Goal: Information Seeking & Learning: Learn about a topic

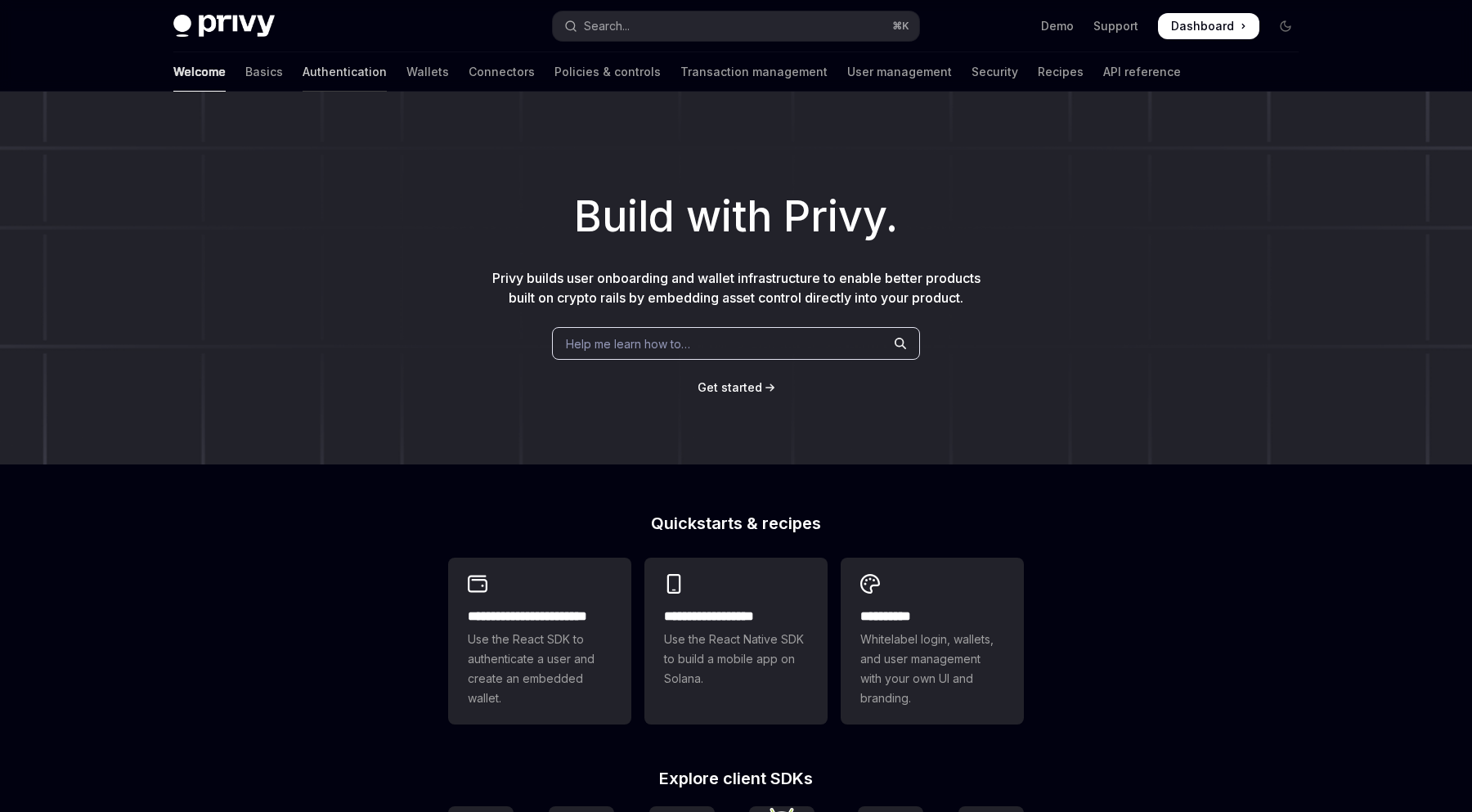
click at [303, 70] on link "Authentication" at bounding box center [345, 72] width 84 height 39
type textarea "*"
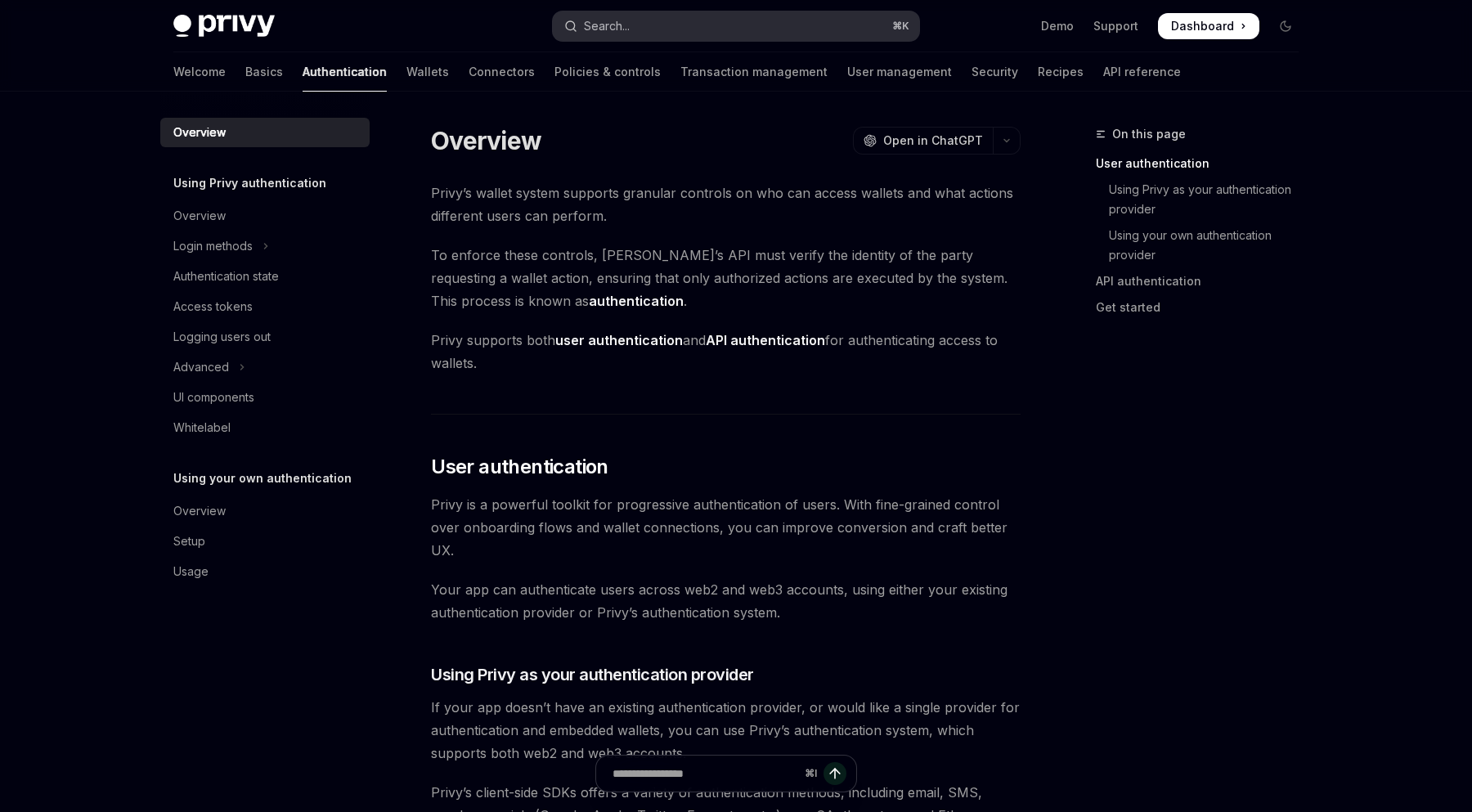
click at [664, 22] on button "Search... ⌘ K" at bounding box center [736, 25] width 367 height 29
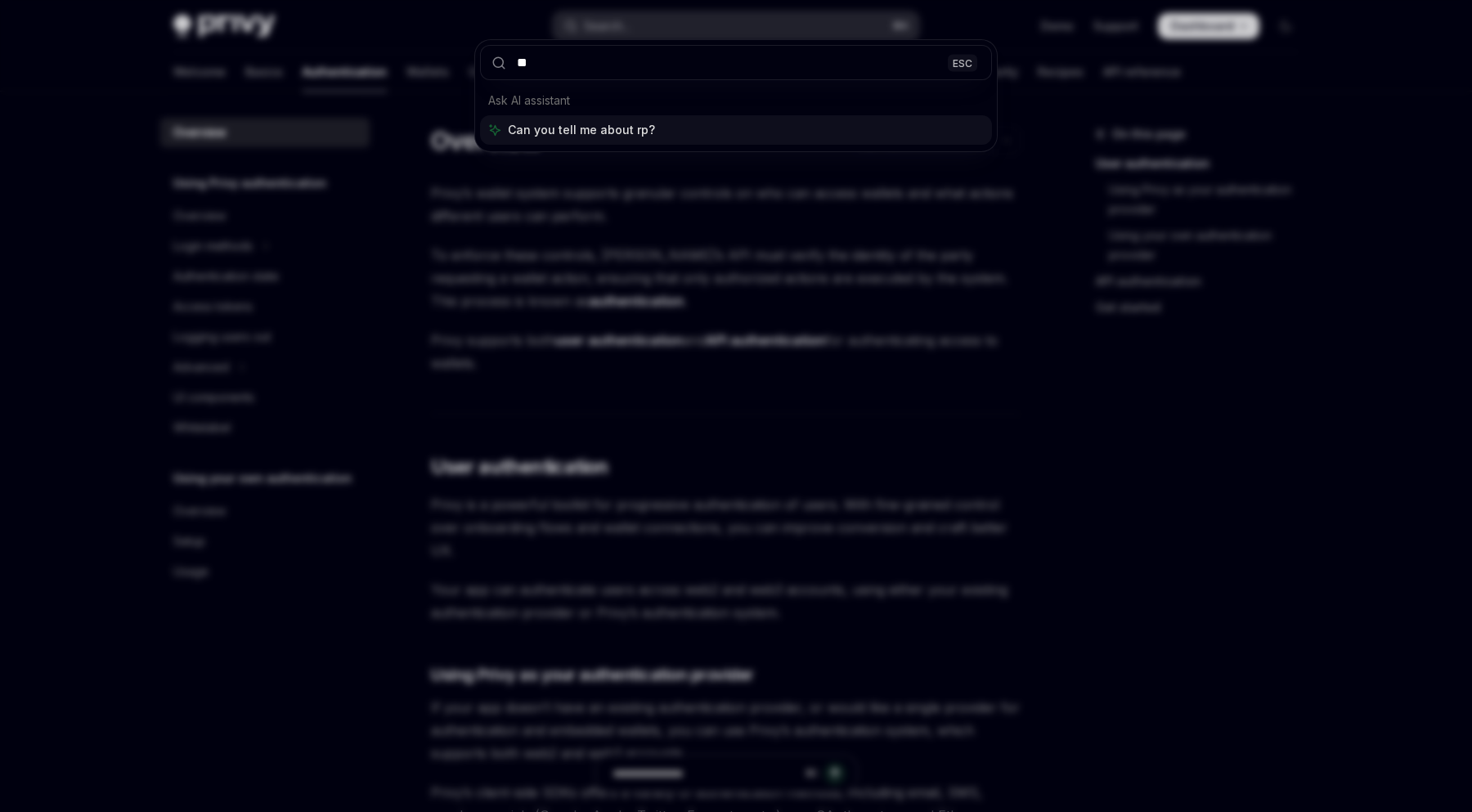
type input "***"
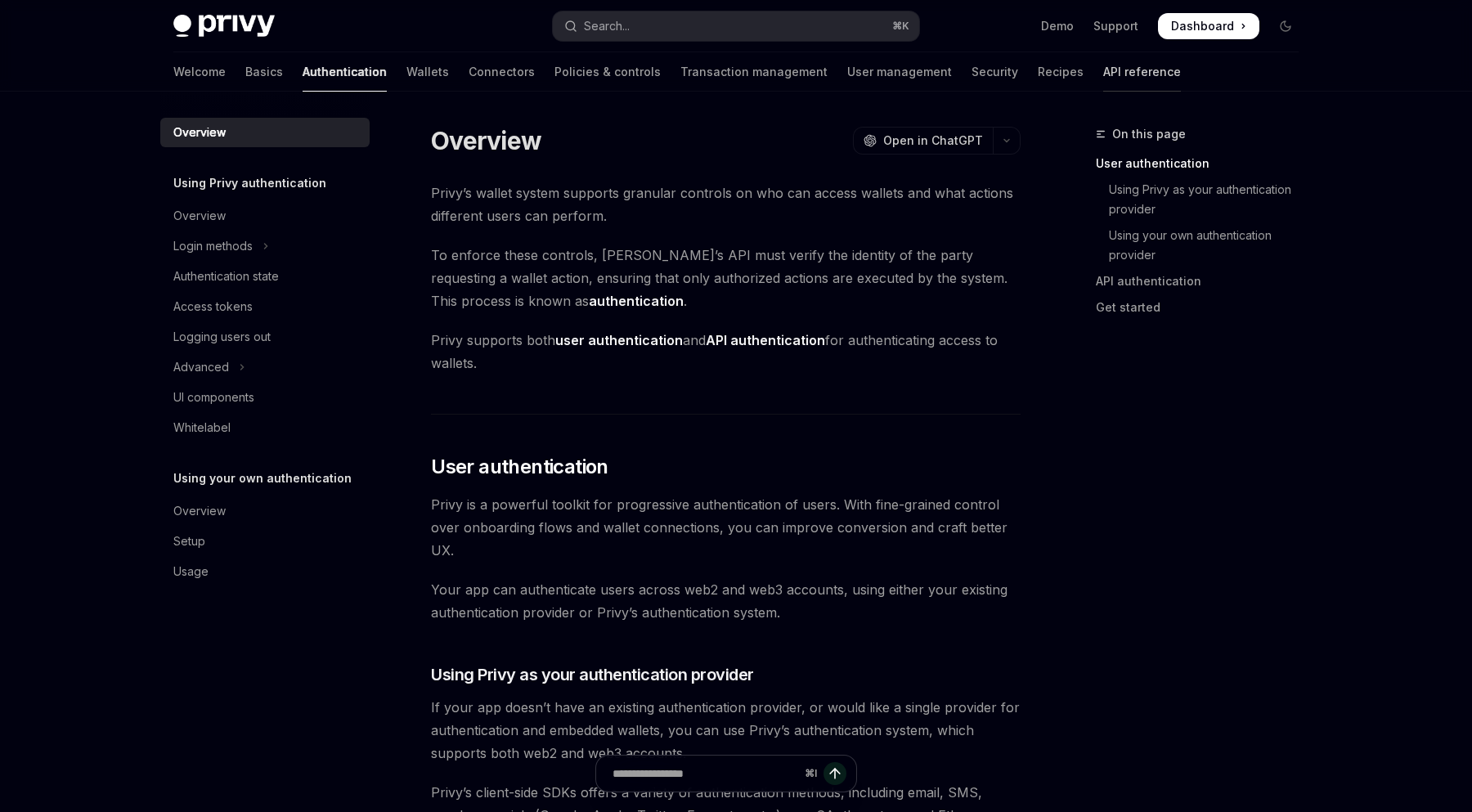
click at [1103, 76] on link "API reference" at bounding box center [1142, 72] width 78 height 39
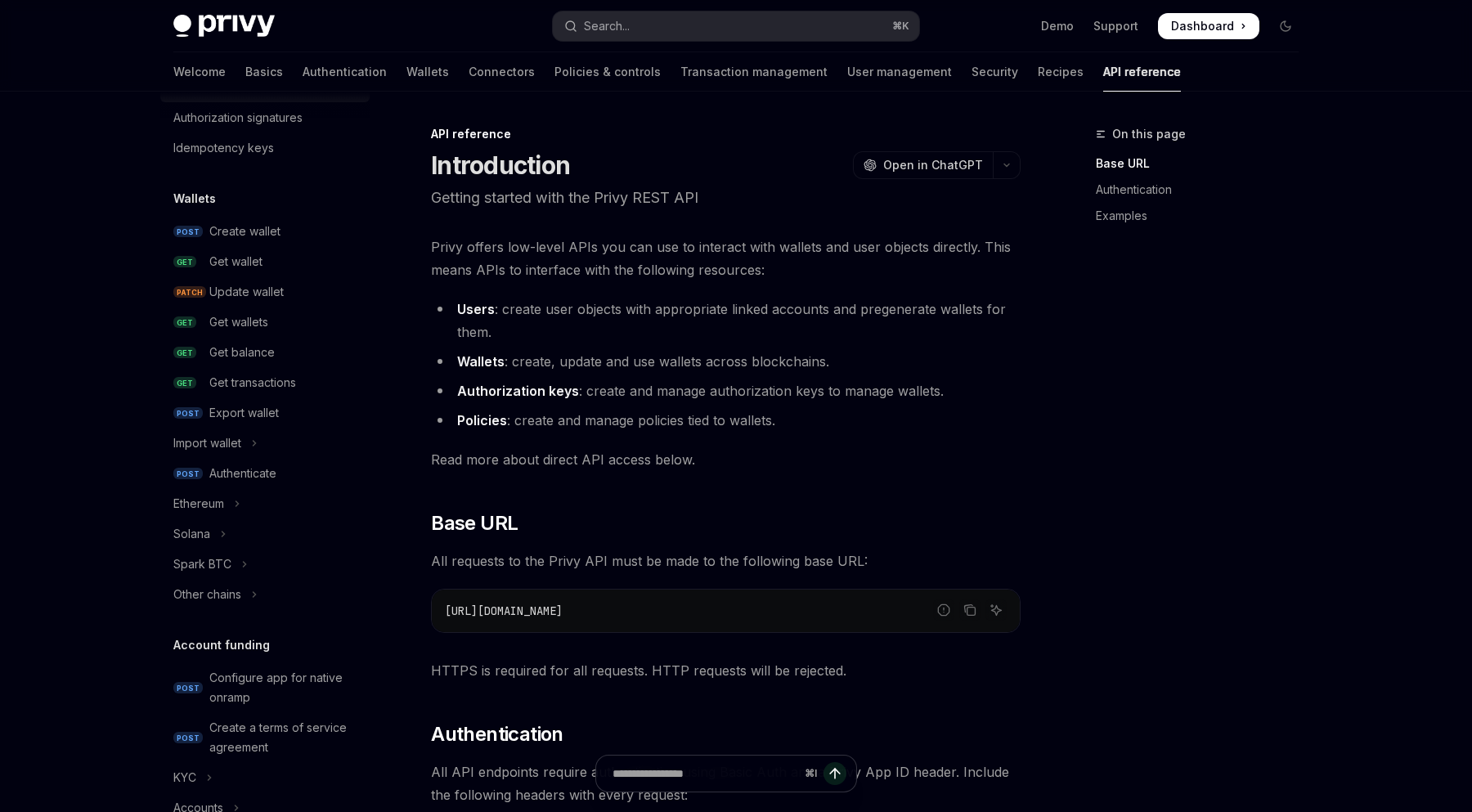
scroll to position [67, 0]
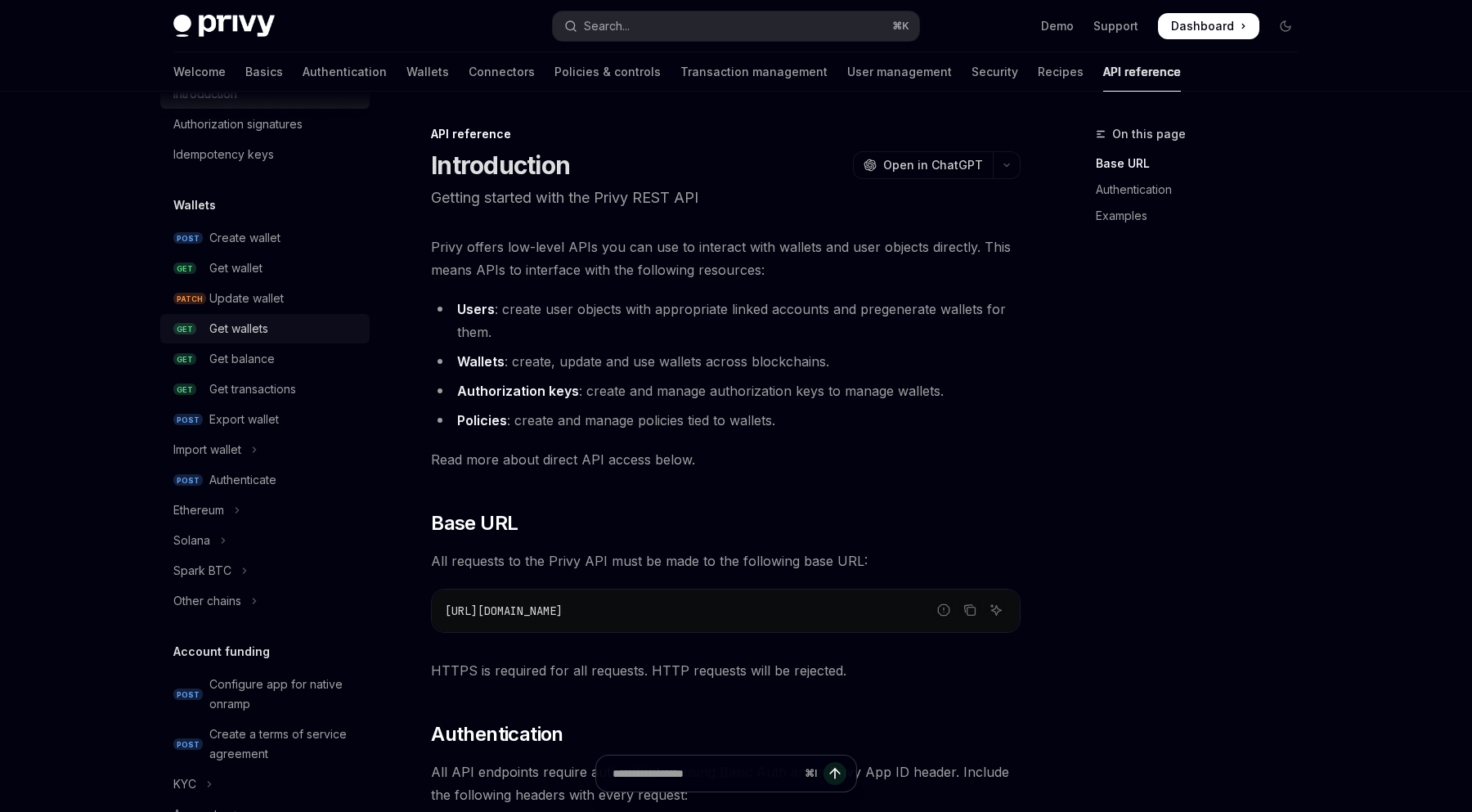
click at [268, 329] on div "Get wallets" at bounding box center [238, 328] width 59 height 20
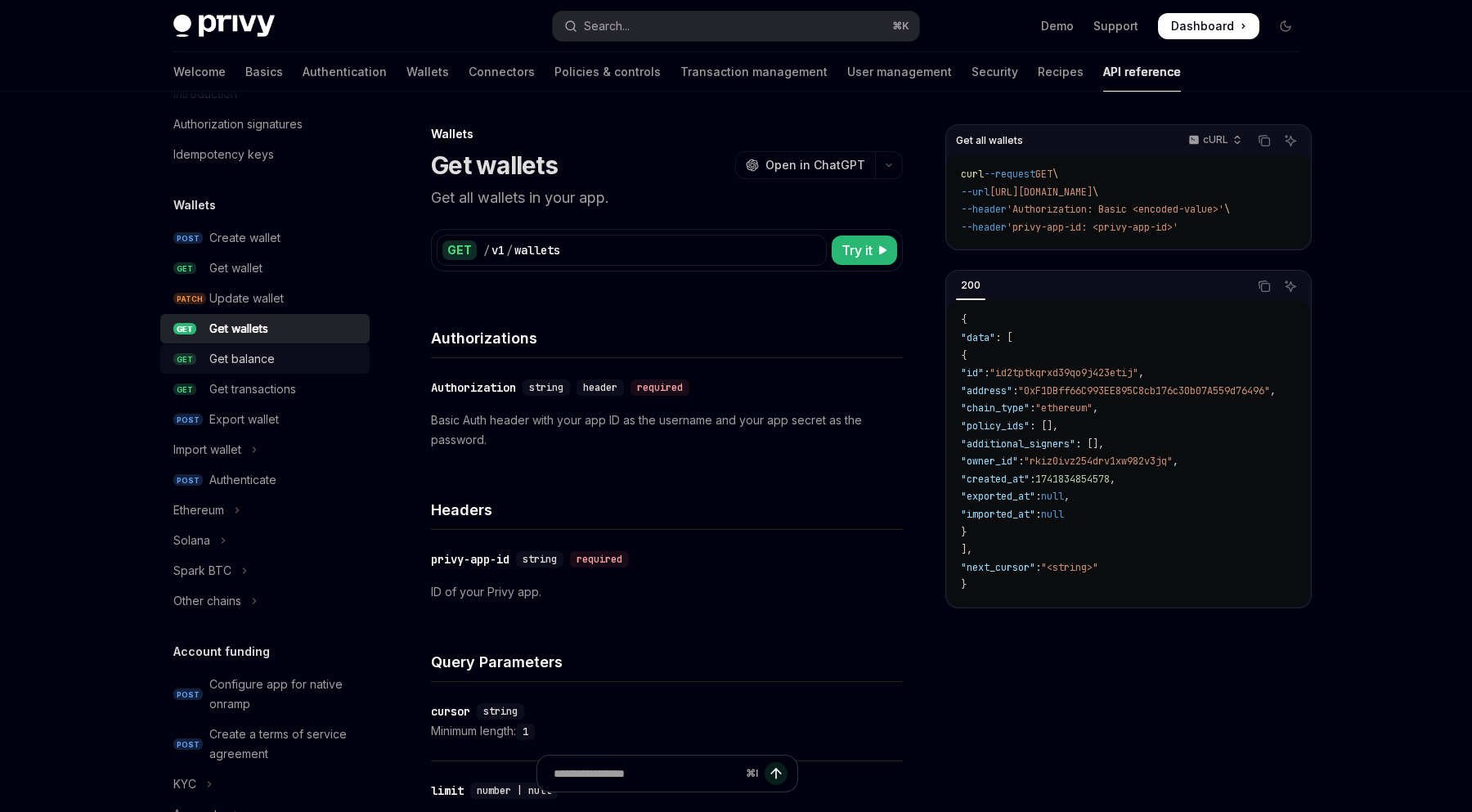
click at [254, 365] on div "Get balance" at bounding box center [242, 358] width 66 height 20
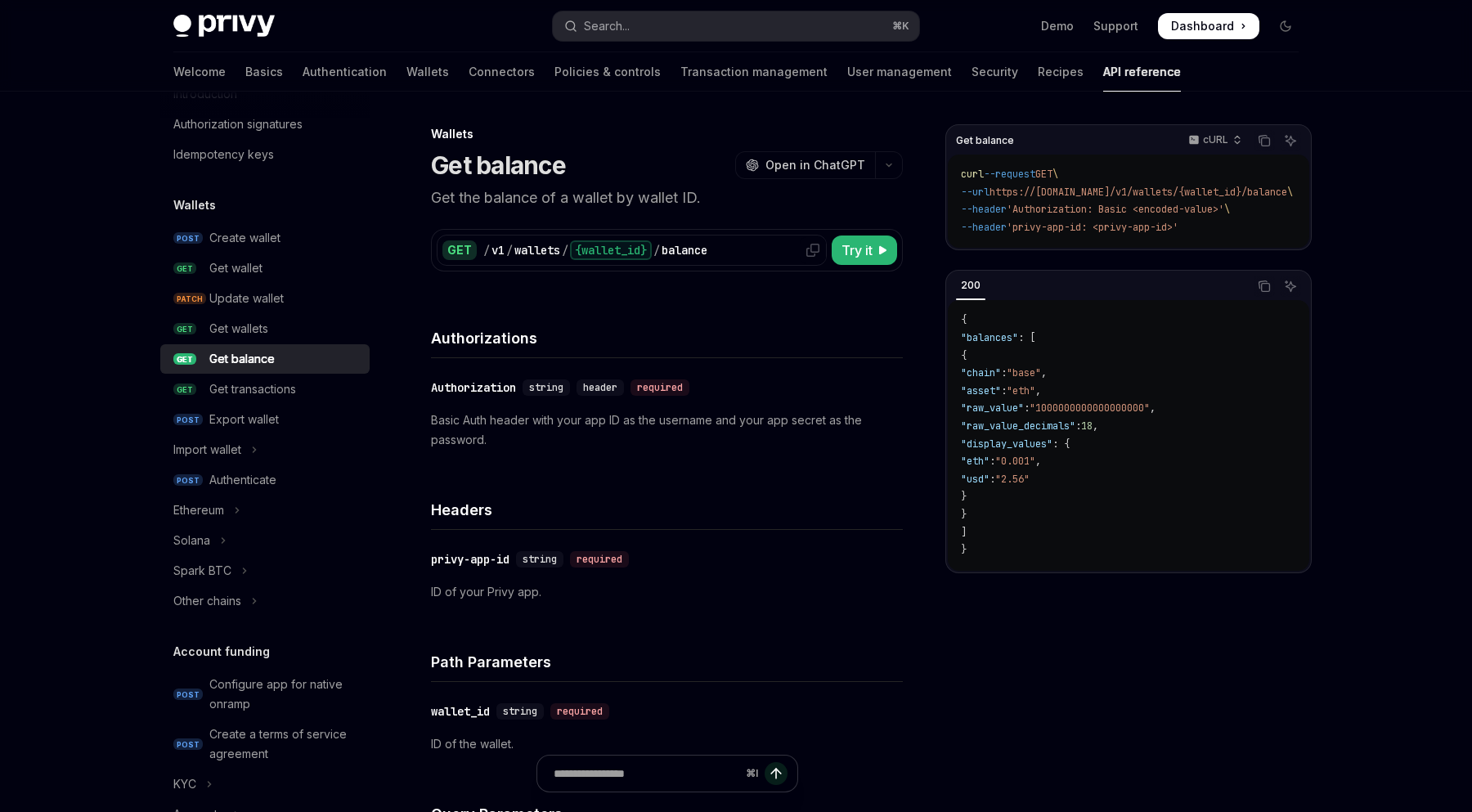
click at [808, 253] on icon at bounding box center [813, 250] width 13 height 13
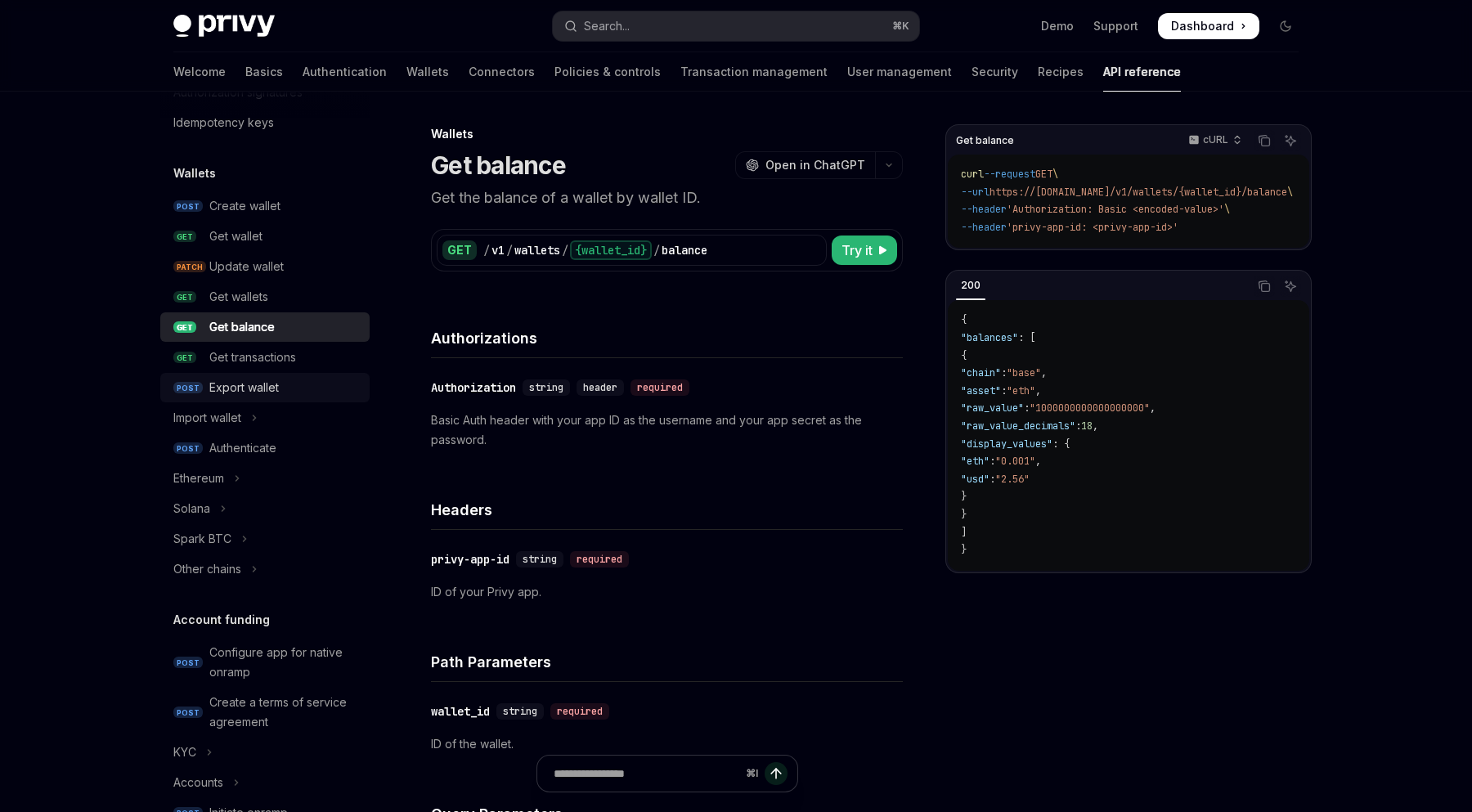
scroll to position [111, 0]
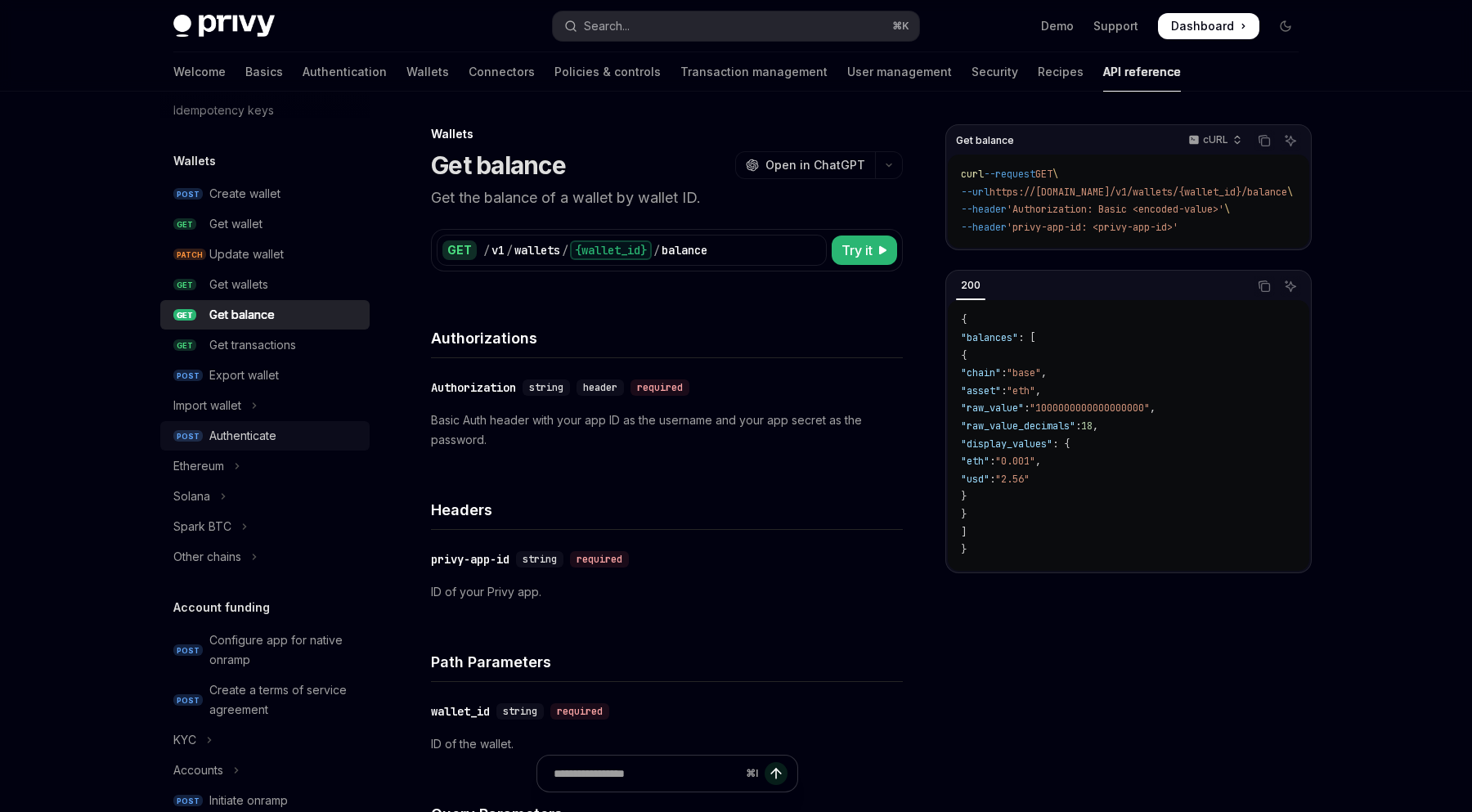
click at [277, 429] on div "Authenticate" at bounding box center [242, 435] width 67 height 20
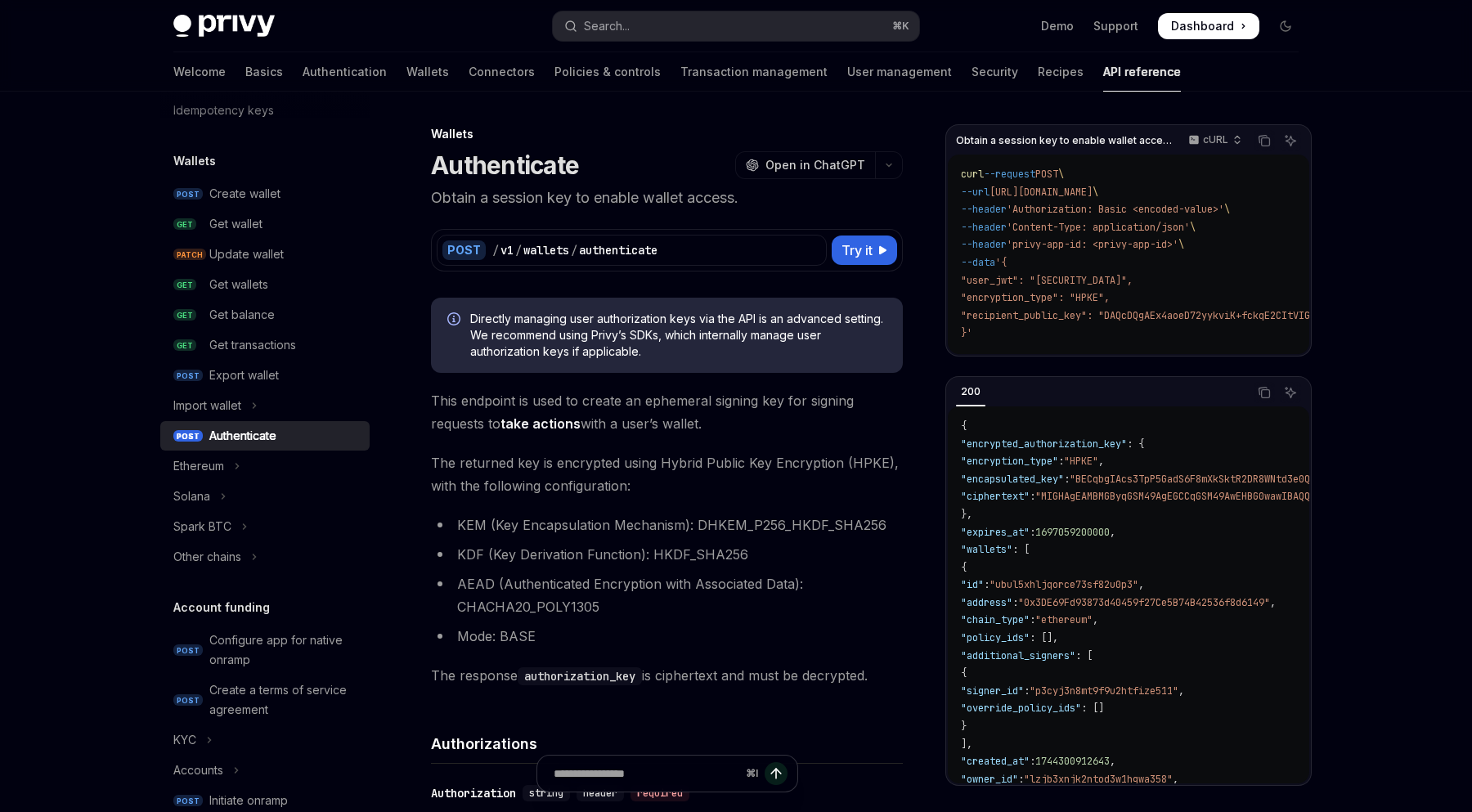
type textarea "*"
click at [674, 22] on button "Search... ⌘ K" at bounding box center [736, 25] width 367 height 29
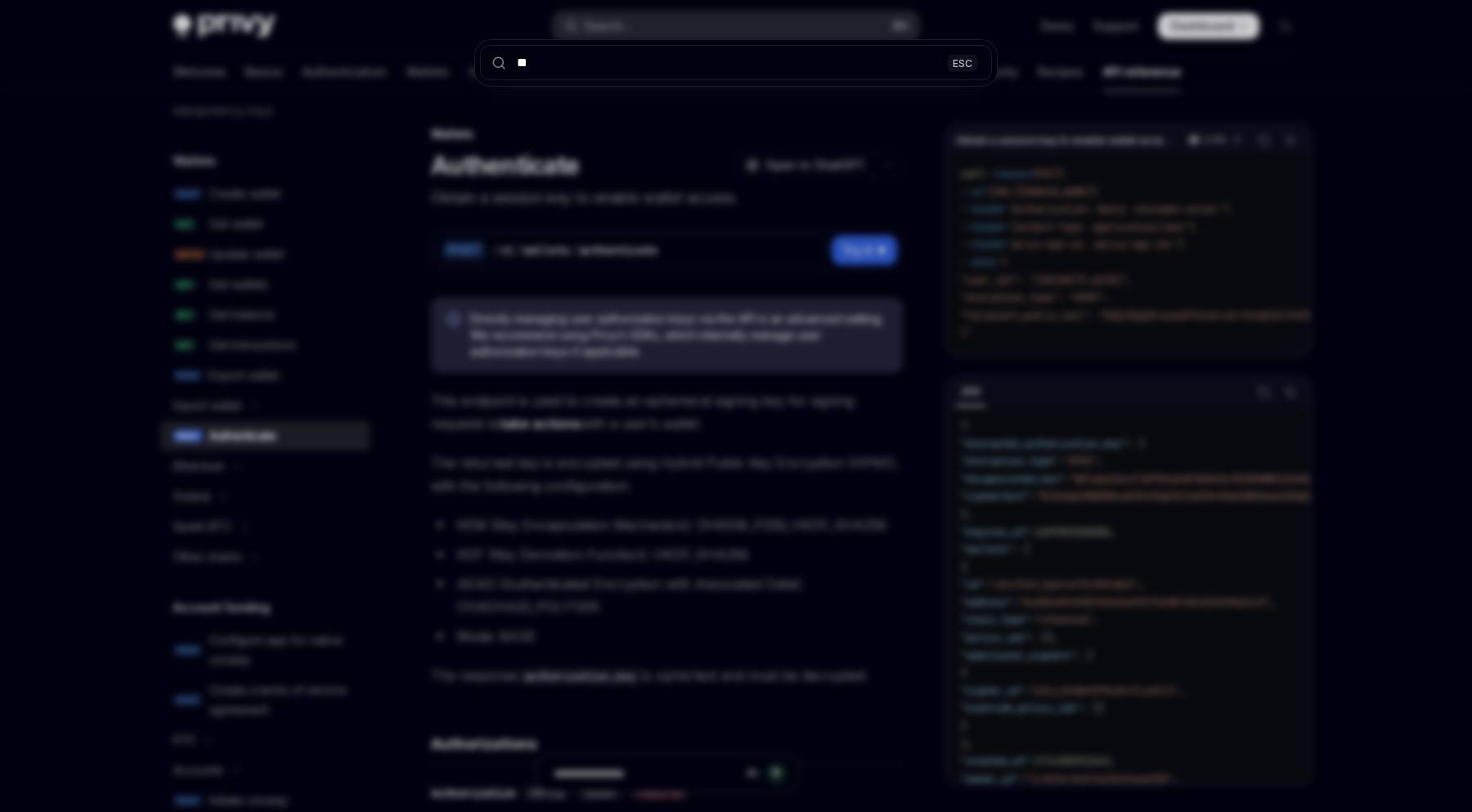
type input "***"
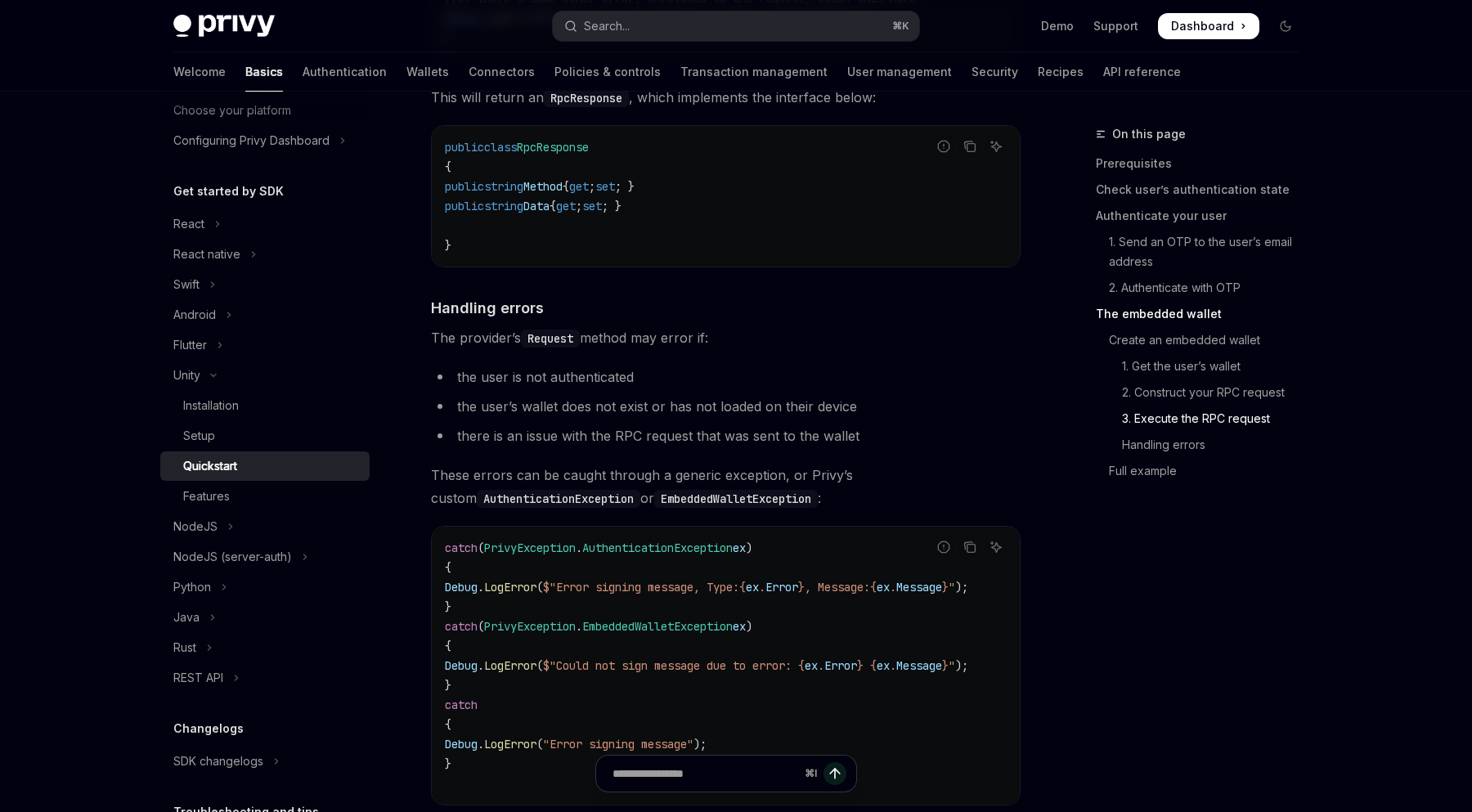
scroll to position [4213, 0]
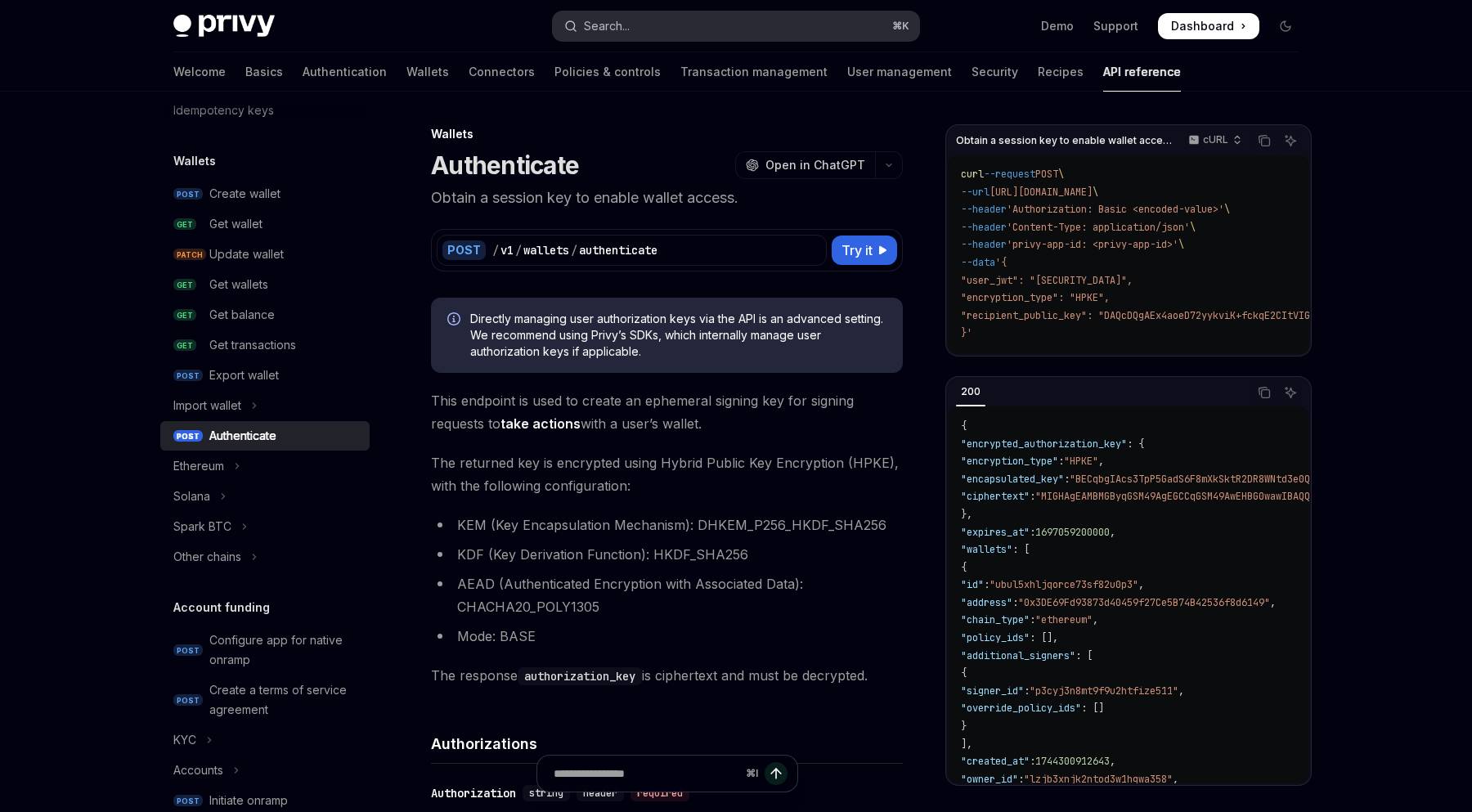
click at [678, 24] on button "Search... ⌘ K" at bounding box center [736, 25] width 367 height 29
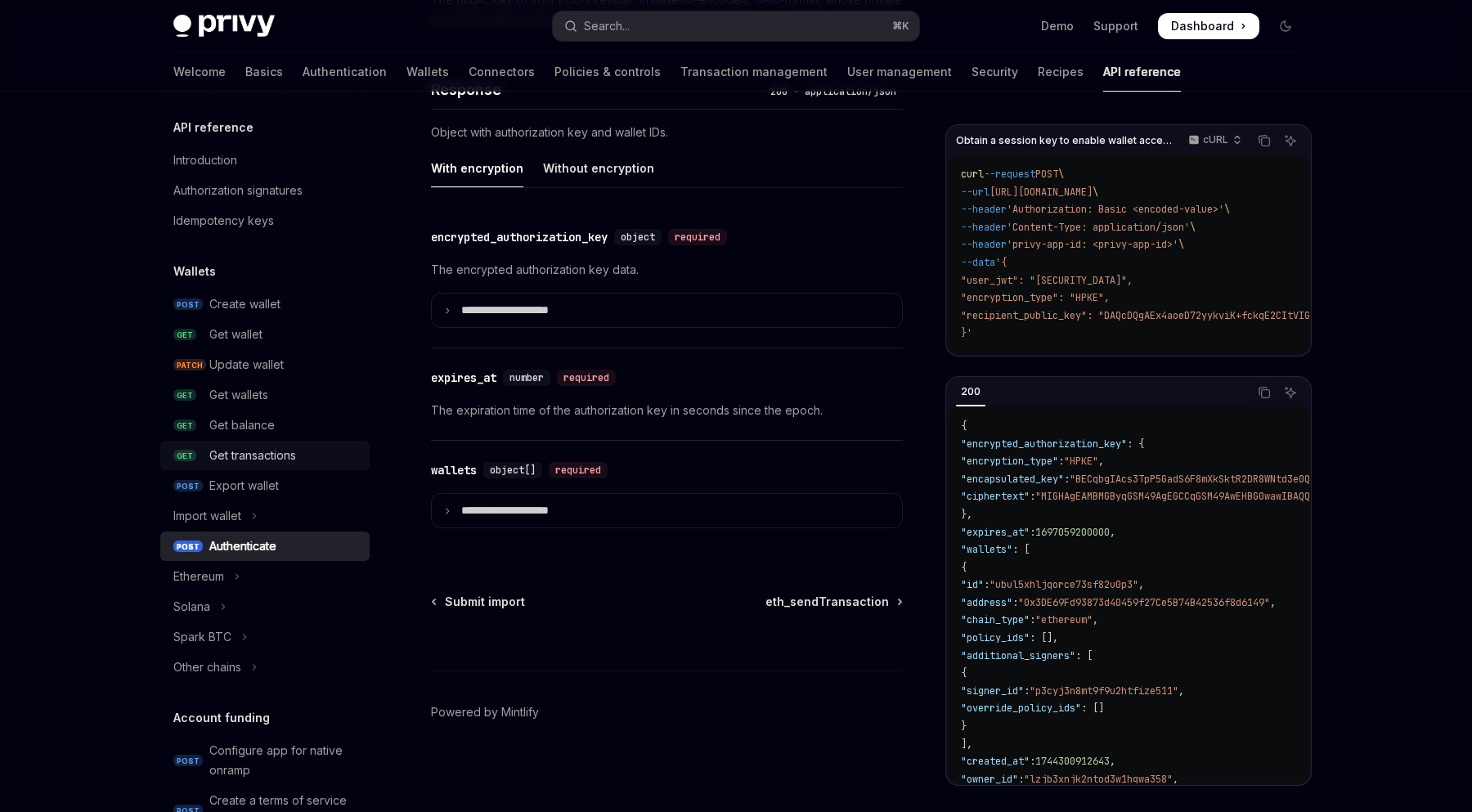
click at [298, 460] on div "Get transactions" at bounding box center [284, 455] width 150 height 20
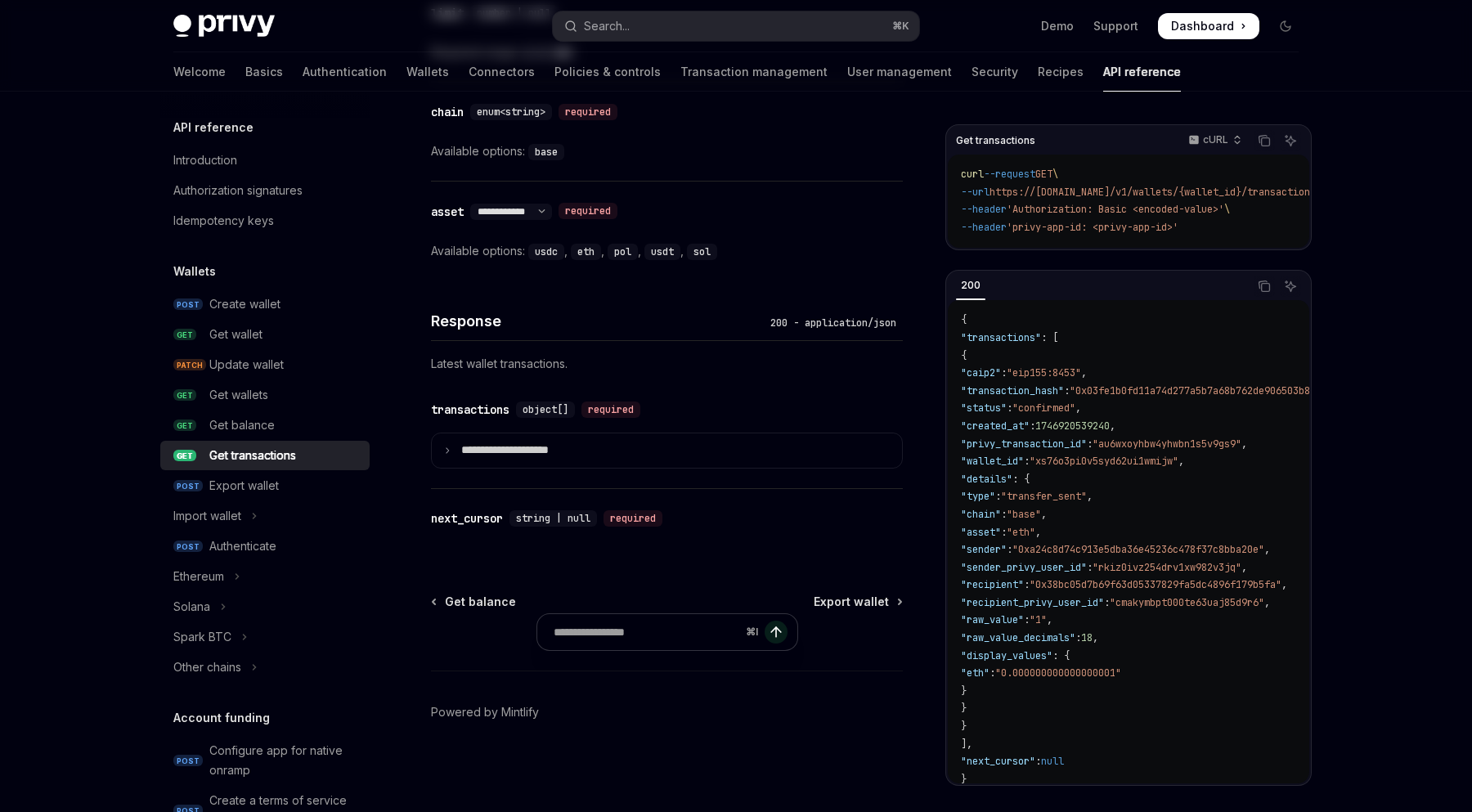
type textarea "*"
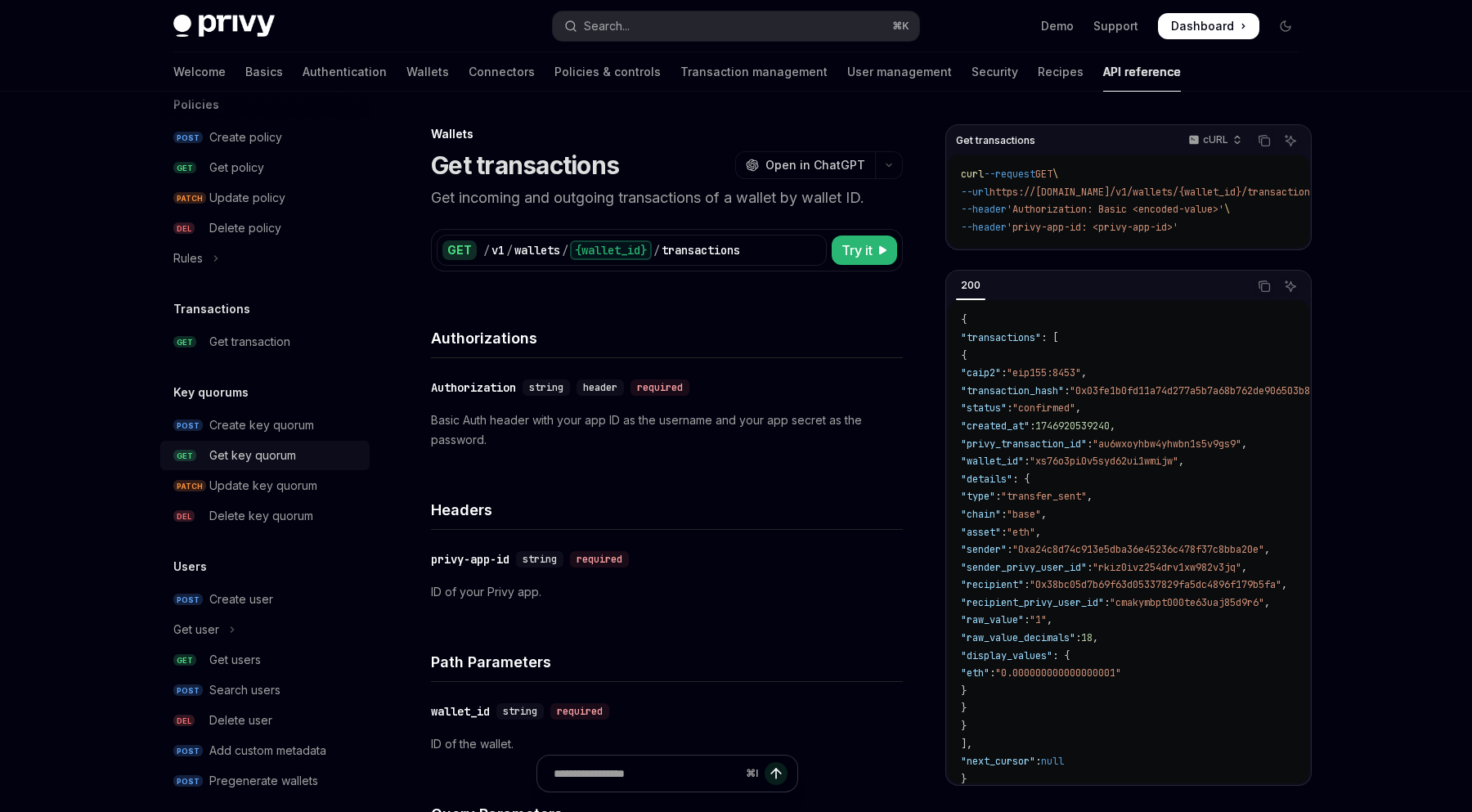
scroll to position [925, 0]
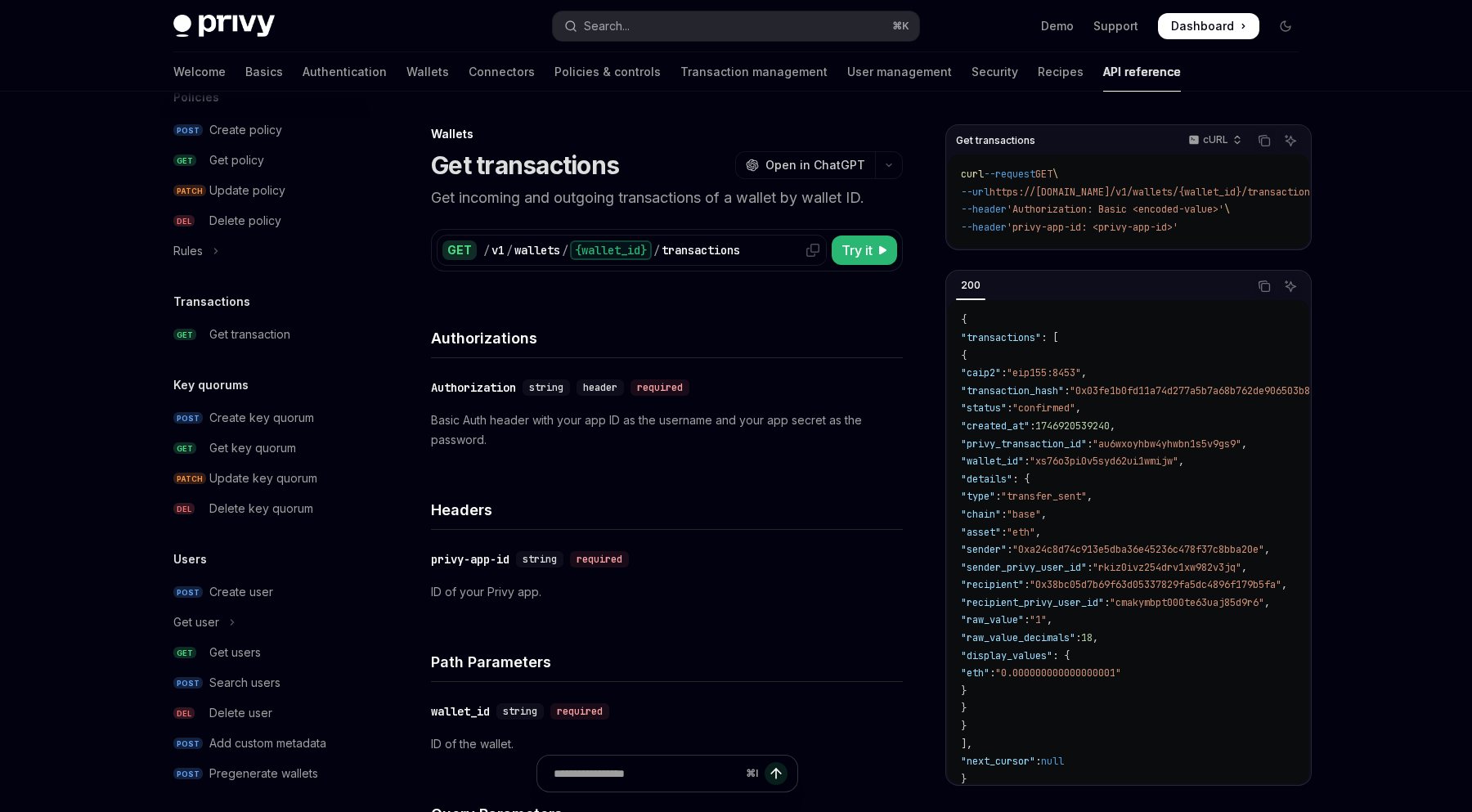
click at [814, 249] on icon at bounding box center [813, 250] width 13 height 13
click at [853, 0] on div "Privy Docs home page Search... ⌘ K Demo Support Dashboard Dashboard Search..." at bounding box center [736, 26] width 1126 height 53
click at [831, 0] on div "Privy Docs home page Search... ⌘ K Demo Support Dashboard Dashboard Search..." at bounding box center [736, 26] width 1126 height 53
